Goal: Task Accomplishment & Management: Manage account settings

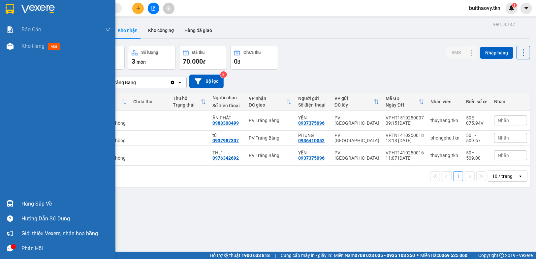
click at [33, 201] on div "Hàng sắp về" at bounding box center [65, 204] width 89 height 10
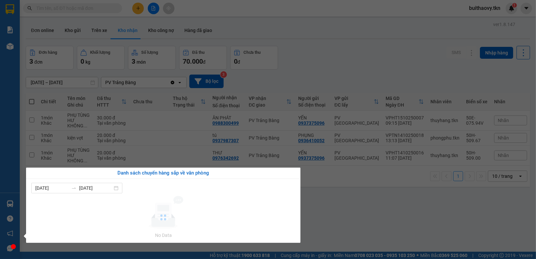
click at [397, 230] on section "Kết quả tìm kiếm ( 0 ) Bộ lọc No Data buithaovy.tkn 1 Báo cáo Mẫu 1: Báo cáo dò…" at bounding box center [268, 129] width 536 height 259
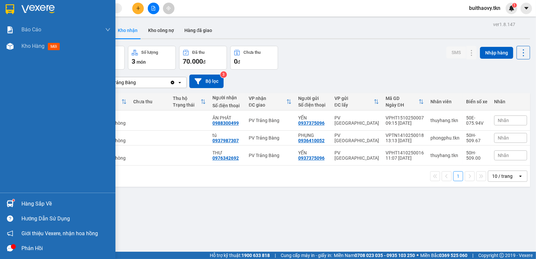
click at [12, 9] on img at bounding box center [10, 9] width 9 height 10
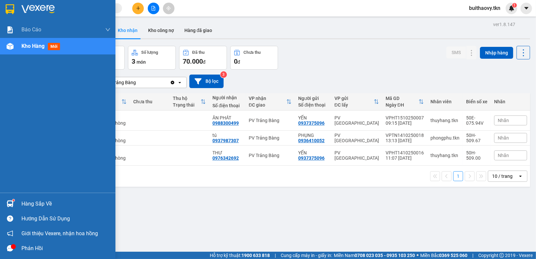
click at [13, 205] on div at bounding box center [10, 204] width 12 height 12
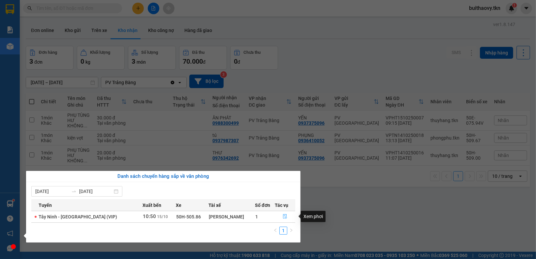
click at [283, 215] on icon "file-done" at bounding box center [285, 216] width 5 height 5
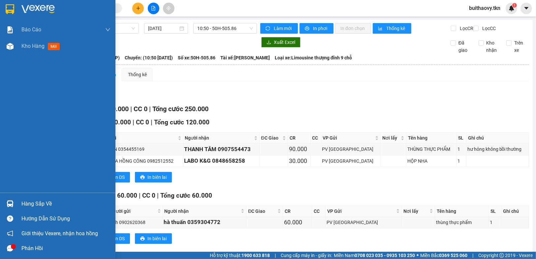
click at [38, 199] on div "Hàng sắp về" at bounding box center [65, 204] width 89 height 10
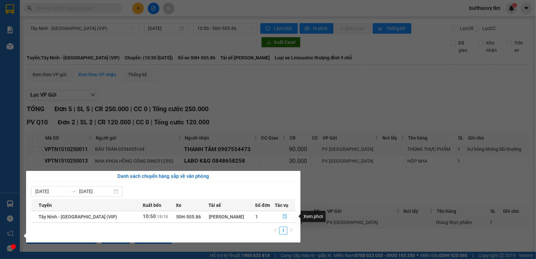
click at [283, 216] on icon "file-done" at bounding box center [285, 216] width 5 height 5
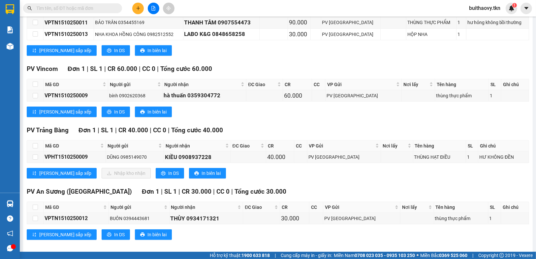
scroll to position [132, 0]
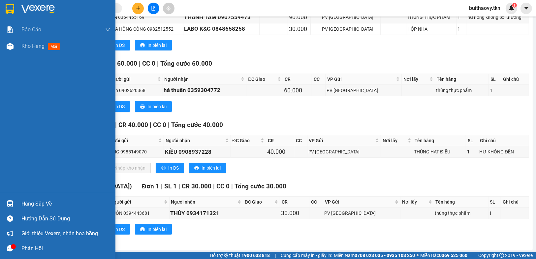
click at [24, 200] on div "Hàng sắp về" at bounding box center [65, 204] width 89 height 10
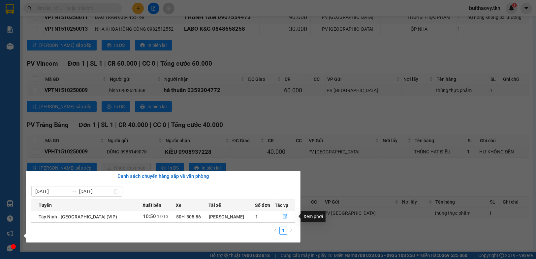
click at [285, 216] on icon "file-done" at bounding box center [285, 216] width 5 height 5
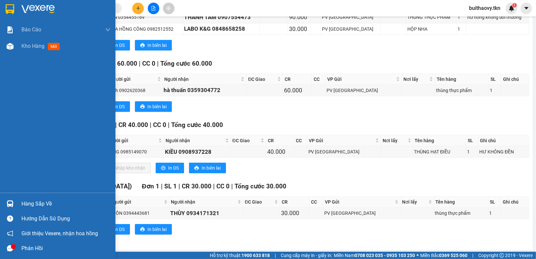
click at [29, 205] on div "Hàng sắp về" at bounding box center [65, 204] width 89 height 10
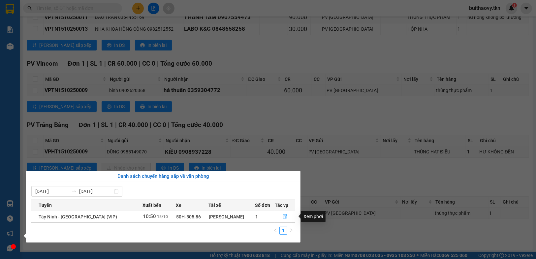
click at [283, 215] on icon "file-done" at bounding box center [285, 216] width 5 height 5
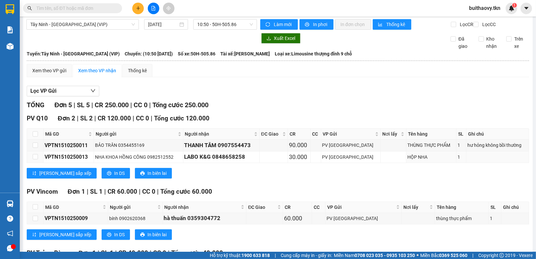
scroll to position [0, 0]
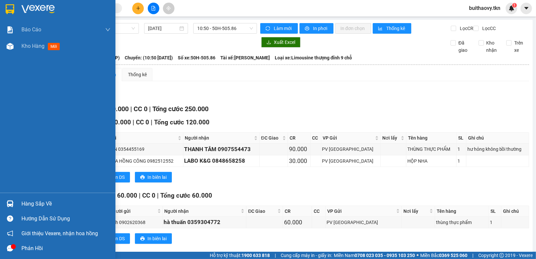
click at [13, 11] on img at bounding box center [10, 9] width 9 height 10
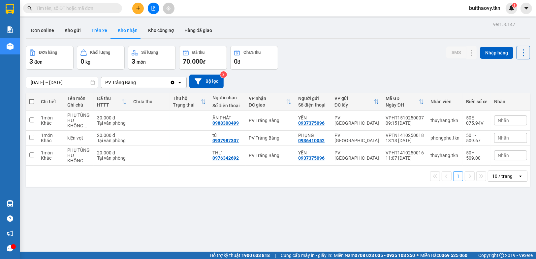
click at [97, 27] on button "Trên xe" at bounding box center [99, 30] width 26 height 16
type input "[DATE] – [DATE]"
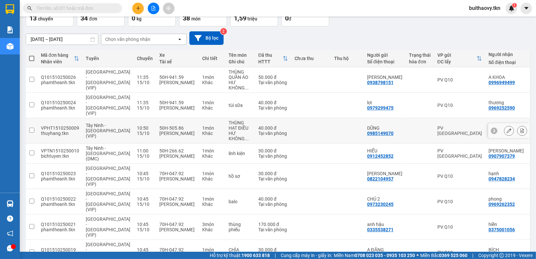
scroll to position [33, 0]
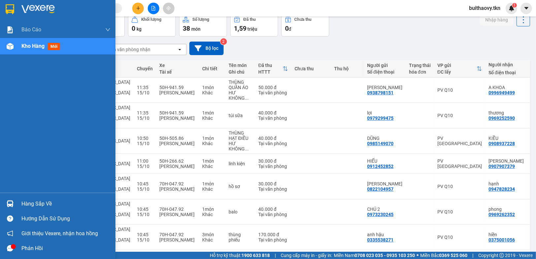
click at [13, 204] on img at bounding box center [10, 203] width 7 height 7
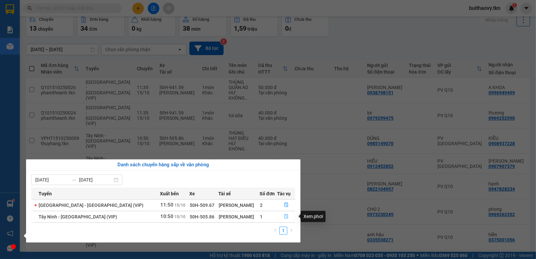
click at [284, 218] on icon "file-done" at bounding box center [286, 216] width 4 height 5
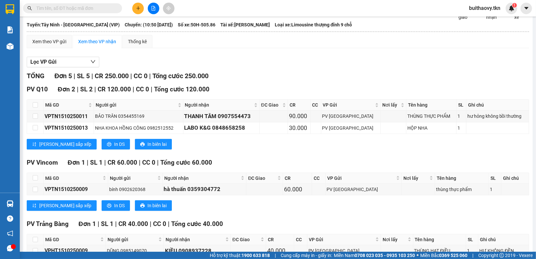
scroll to position [132, 0]
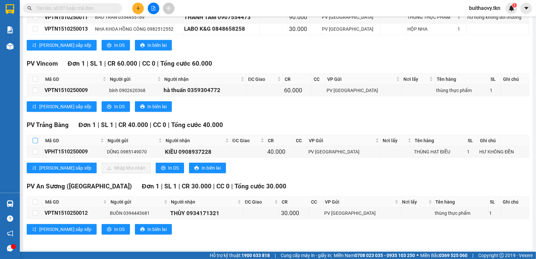
click at [37, 143] on input "checkbox" at bounding box center [35, 140] width 5 height 5
checkbox input "true"
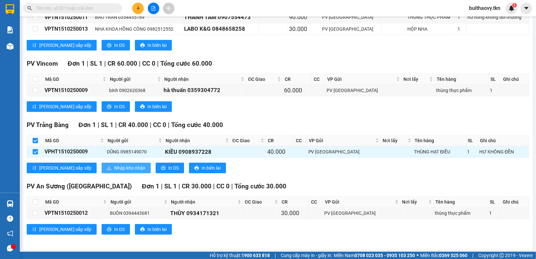
click at [114, 172] on span "Nhập kho nhận" at bounding box center [129, 167] width 31 height 7
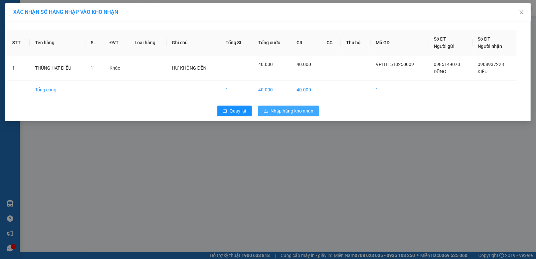
click at [300, 111] on span "Nhập hàng kho nhận" at bounding box center [292, 110] width 43 height 7
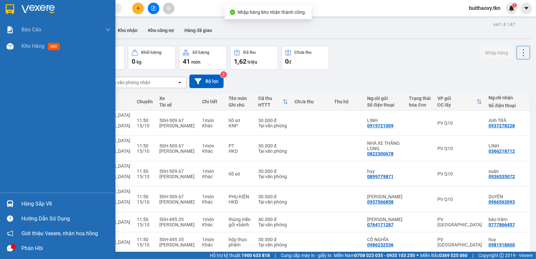
click at [14, 203] on div at bounding box center [10, 204] width 12 height 12
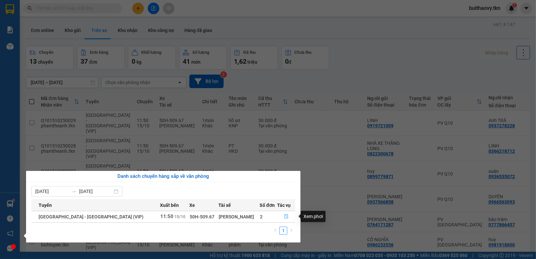
click at [284, 214] on icon "file-done" at bounding box center [286, 216] width 4 height 5
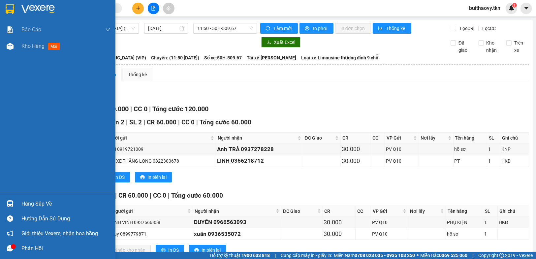
click at [9, 7] on img at bounding box center [10, 9] width 9 height 10
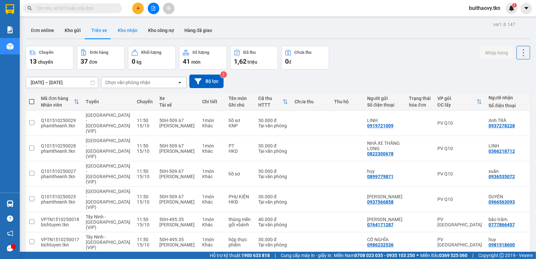
click at [129, 30] on button "Kho nhận" at bounding box center [128, 30] width 30 height 16
type input "[DATE] – [DATE]"
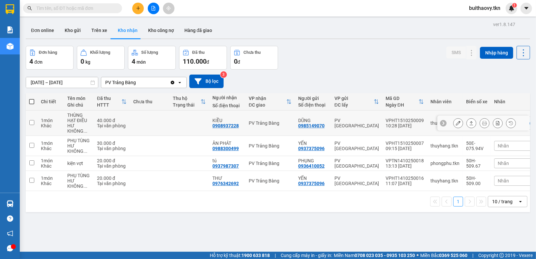
click at [30, 123] on input "checkbox" at bounding box center [31, 122] width 5 height 5
checkbox input "true"
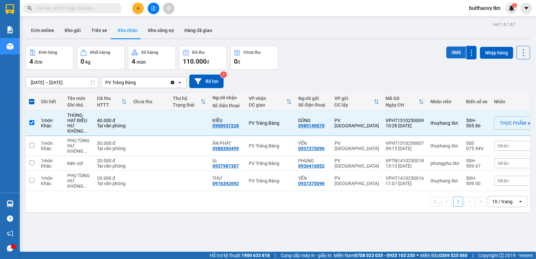
click at [447, 50] on button "SMS" at bounding box center [456, 53] width 20 height 12
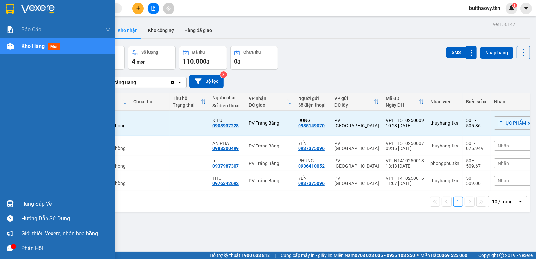
drag, startPoint x: 12, startPoint y: 205, endPoint x: 24, endPoint y: 202, distance: 12.1
click at [13, 204] on img at bounding box center [10, 203] width 7 height 7
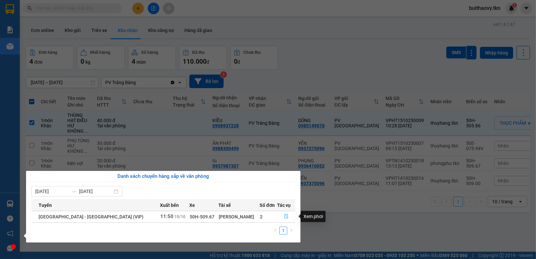
click at [284, 216] on icon "file-done" at bounding box center [286, 216] width 5 height 5
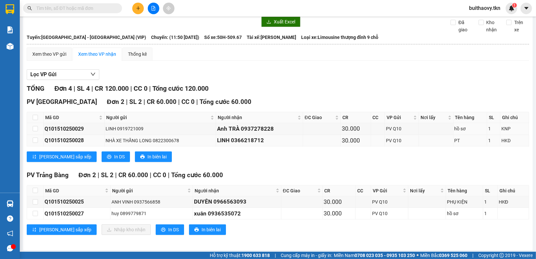
scroll to position [27, 0]
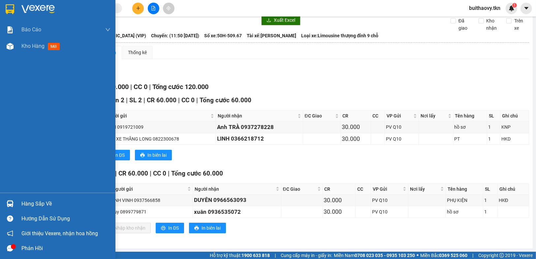
click at [20, 204] on div "Hàng sắp về" at bounding box center [57, 203] width 115 height 15
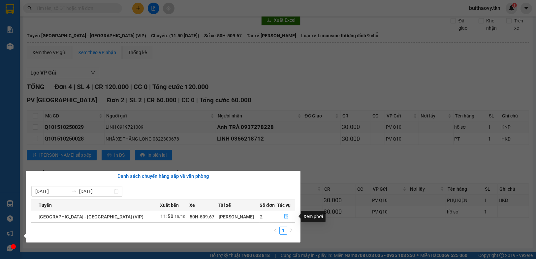
click at [284, 217] on icon "file-done" at bounding box center [286, 216] width 4 height 5
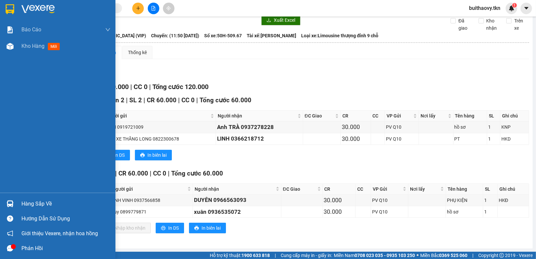
click at [36, 201] on div "Hàng sắp về" at bounding box center [65, 204] width 89 height 10
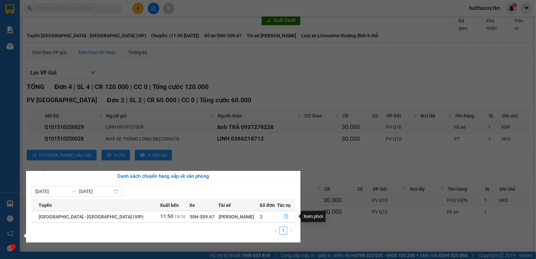
click at [284, 217] on icon "file-done" at bounding box center [286, 216] width 4 height 5
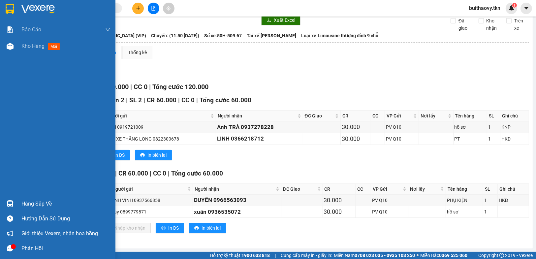
click at [44, 196] on div "Hàng sắp về" at bounding box center [57, 203] width 115 height 15
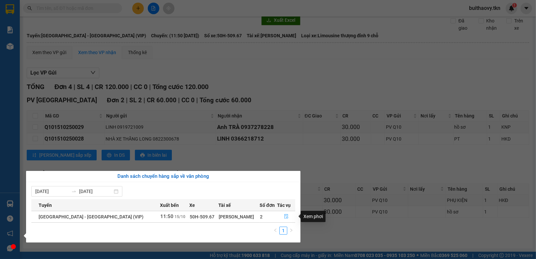
click at [284, 218] on icon "file-done" at bounding box center [286, 216] width 4 height 5
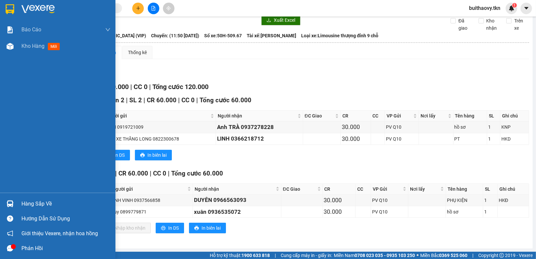
click at [18, 202] on div "Hàng sắp về" at bounding box center [57, 203] width 115 height 15
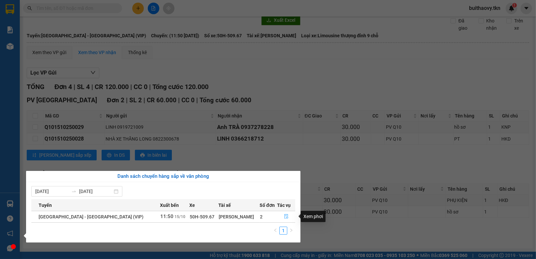
drag, startPoint x: 283, startPoint y: 215, endPoint x: 273, endPoint y: 219, distance: 10.7
click at [284, 216] on icon "file-done" at bounding box center [286, 216] width 5 height 5
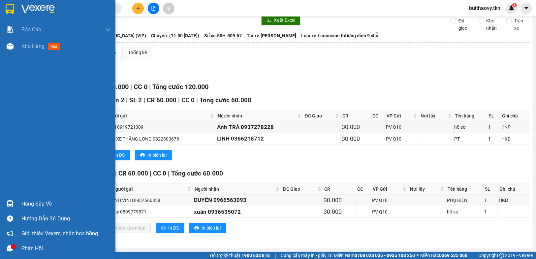
click at [9, 200] on img at bounding box center [10, 203] width 7 height 7
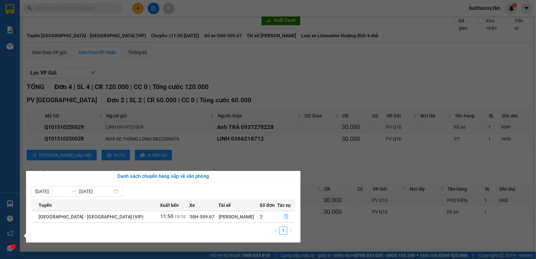
click at [284, 217] on icon "file-done" at bounding box center [286, 216] width 4 height 5
